Goal: Task Accomplishment & Management: Manage account settings

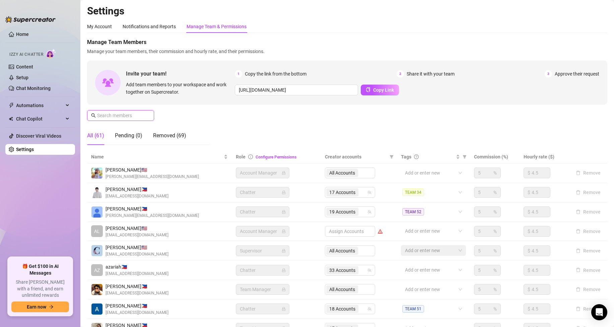
click at [126, 117] on input "text" at bounding box center [121, 115] width 48 height 7
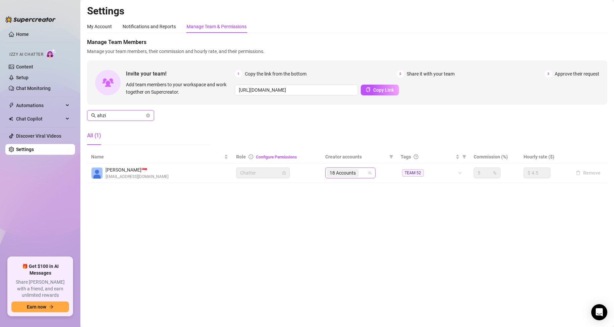
type input "ahzi"
click at [361, 174] on input "search" at bounding box center [360, 173] width 1 height 8
type input "ruby"
drag, startPoint x: 110, startPoint y: 117, endPoint x: 80, endPoint y: 115, distance: 29.9
click at [80, 115] on main "Settings My Account Notifications and Reports Manage Team & Permissions Profile…" at bounding box center [347, 163] width 534 height 327
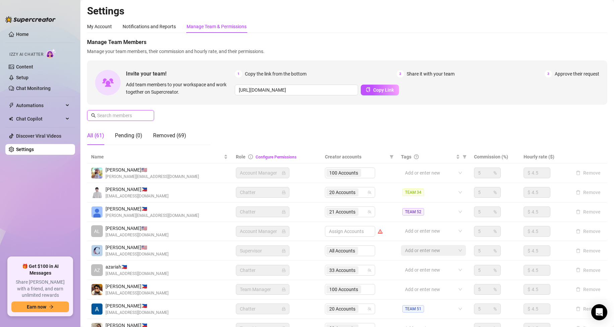
click at [122, 113] on input "text" at bounding box center [121, 115] width 48 height 7
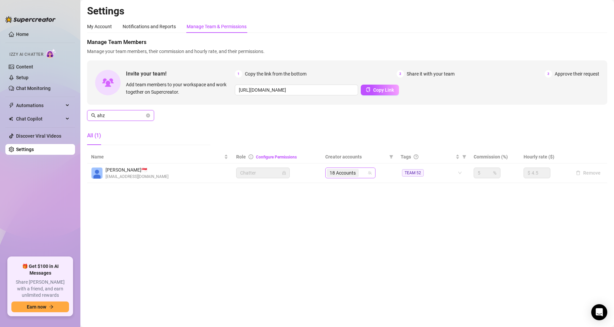
type input "ahz"
click at [361, 172] on input "search" at bounding box center [360, 173] width 1 height 8
type input "rub"
click at [362, 173] on div "18 Accounts rub" at bounding box center [347, 172] width 41 height 9
click at [362, 173] on input "rub" at bounding box center [360, 173] width 1 height 8
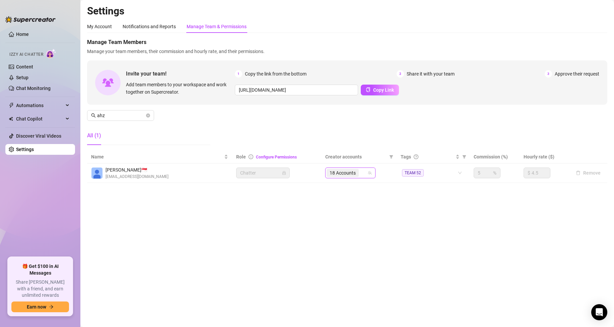
click at [357, 210] on body "Home Izzy AI Chatter Content Setup Chat Monitoring Automations Chat Copilot Dis…" at bounding box center [307, 163] width 614 height 327
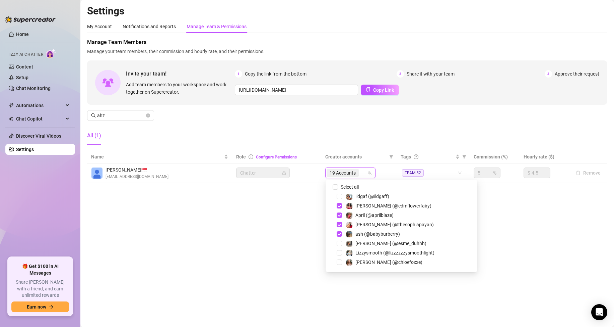
click at [362, 171] on input "search" at bounding box center [360, 173] width 1 height 8
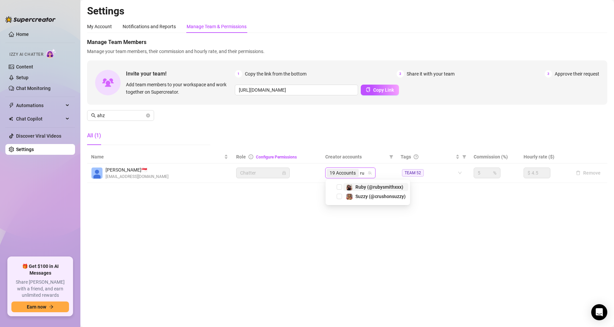
type input "rub"
click at [364, 195] on span "Ruby (@rubysmithxxx)" at bounding box center [380, 194] width 48 height 5
